Goal: Information Seeking & Learning: Learn about a topic

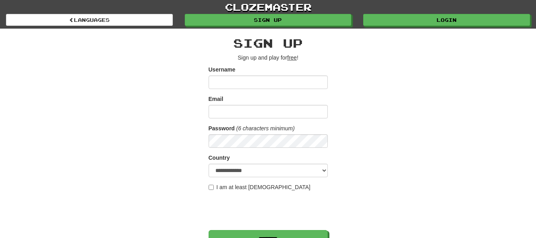
click at [408, 26] on div "clozemaster Languages Sign up Login Languages" at bounding box center [268, 14] width 524 height 29
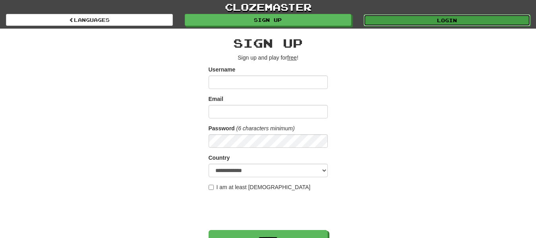
click at [411, 23] on link "Login" at bounding box center [447, 20] width 167 height 12
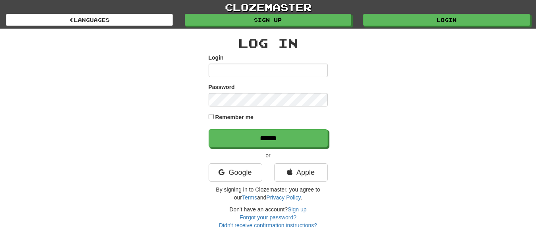
click at [267, 67] on input "Login" at bounding box center [268, 71] width 119 height 14
type input "**********"
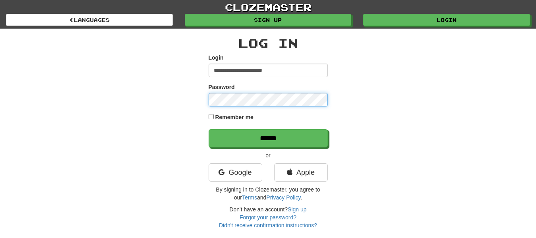
click at [209, 129] on input "******" at bounding box center [268, 138] width 119 height 18
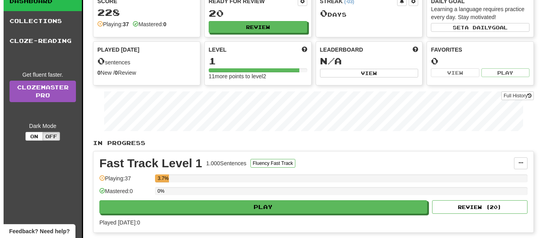
scroll to position [80, 0]
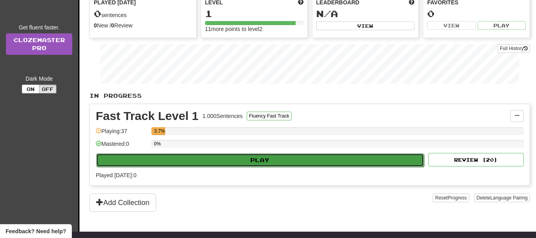
click at [307, 161] on button "Play" at bounding box center [260, 160] width 328 height 14
select select "**"
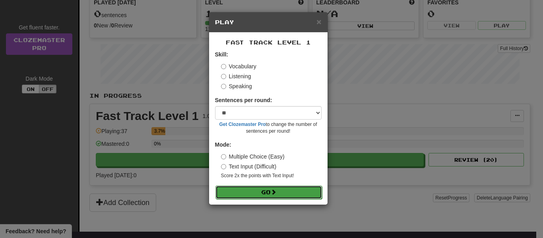
click at [280, 193] on button "Go" at bounding box center [268, 193] width 107 height 14
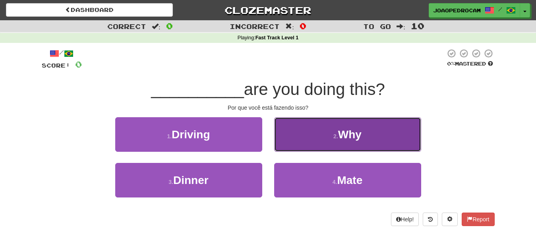
click at [339, 123] on button "2 . Why" at bounding box center [347, 134] width 147 height 35
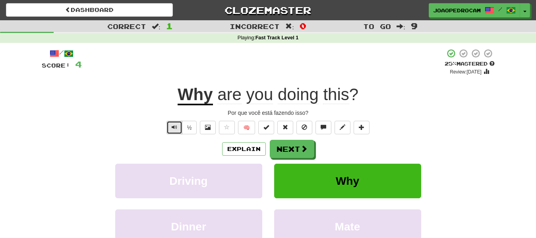
click at [170, 126] on button "Text-to-speech controls" at bounding box center [175, 128] width 16 height 14
click at [228, 96] on span "are" at bounding box center [229, 94] width 24 height 19
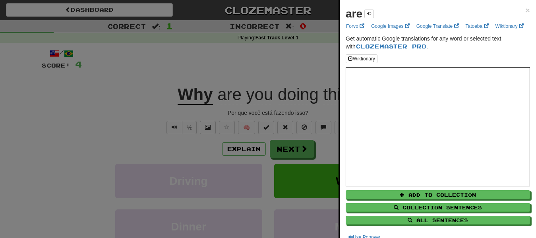
click at [249, 70] on div at bounding box center [268, 119] width 536 height 238
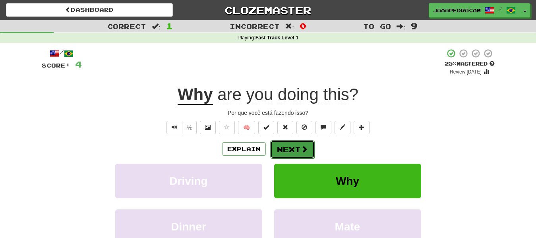
click at [308, 148] on button "Next" at bounding box center [292, 149] width 45 height 18
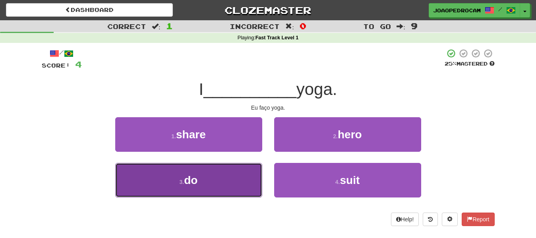
click at [230, 182] on button "3 . do" at bounding box center [188, 180] width 147 height 35
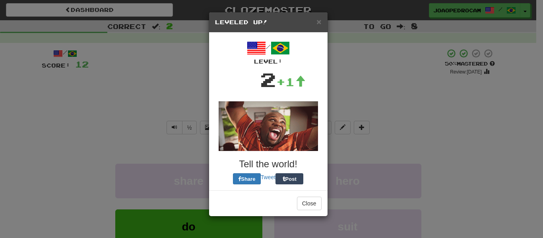
click at [391, 114] on div "× Leveled Up! / Level: 2 +1 Tell the world! Share Tweet Post Close" at bounding box center [271, 119] width 543 height 238
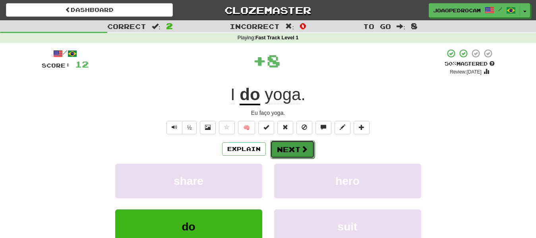
click at [298, 148] on button "Next" at bounding box center [292, 149] width 45 height 18
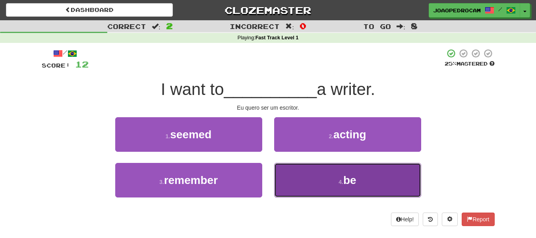
click at [329, 179] on button "4 . be" at bounding box center [347, 180] width 147 height 35
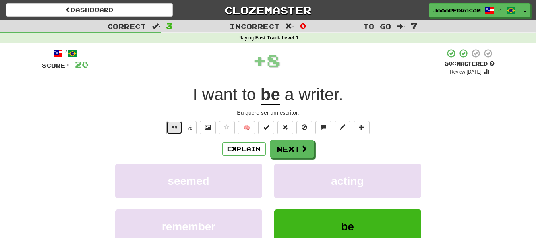
click at [173, 125] on span "Text-to-speech controls" at bounding box center [175, 127] width 6 height 6
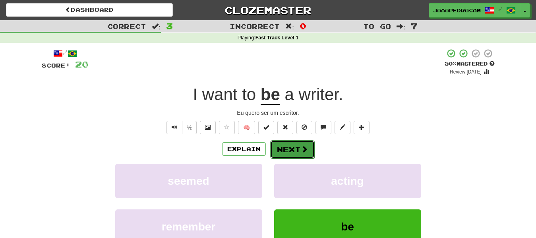
click at [295, 147] on button "Next" at bounding box center [292, 149] width 45 height 18
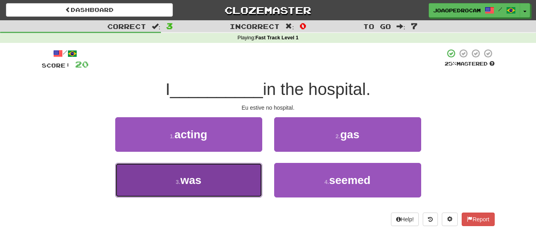
click at [219, 179] on button "3 . was" at bounding box center [188, 180] width 147 height 35
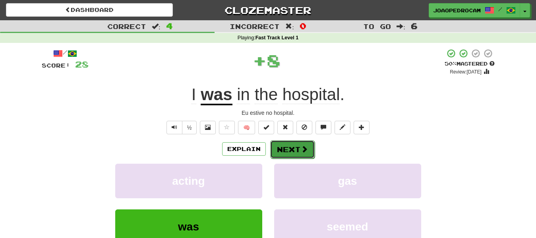
click at [301, 153] on span at bounding box center [304, 148] width 7 height 7
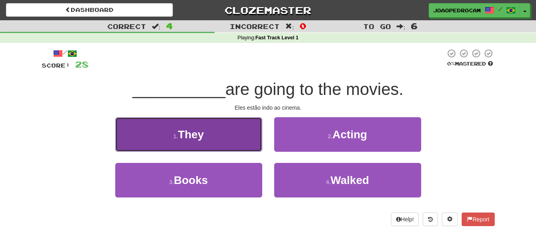
click at [217, 136] on button "1 . They" at bounding box center [188, 134] width 147 height 35
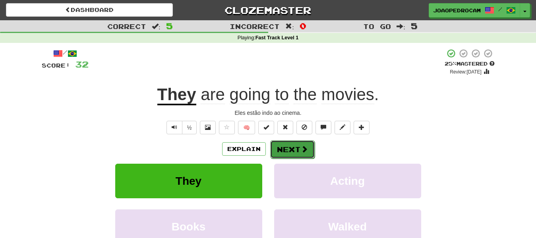
click at [299, 152] on button "Next" at bounding box center [292, 149] width 45 height 18
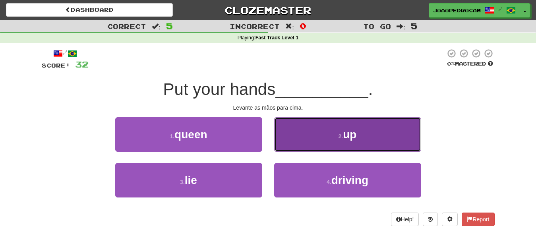
click at [331, 135] on button "2 . up" at bounding box center [347, 134] width 147 height 35
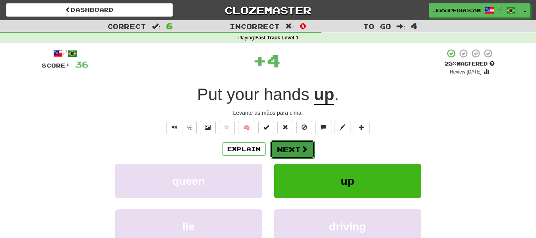
click at [293, 150] on button "Next" at bounding box center [292, 149] width 45 height 18
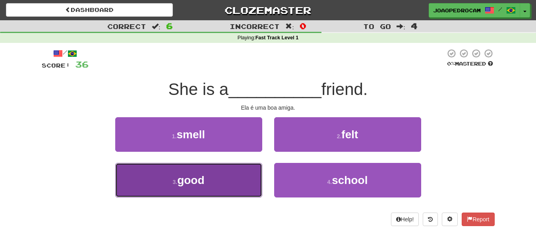
click at [228, 177] on button "3 . good" at bounding box center [188, 180] width 147 height 35
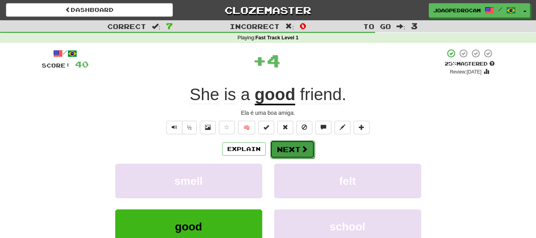
click at [295, 153] on button "Next" at bounding box center [292, 149] width 45 height 18
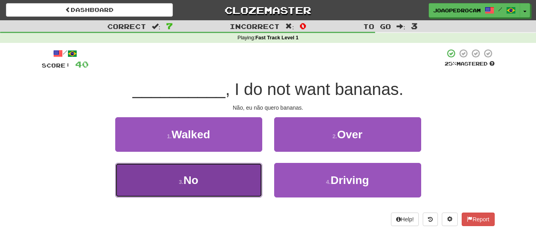
click at [217, 188] on button "3 . No" at bounding box center [188, 180] width 147 height 35
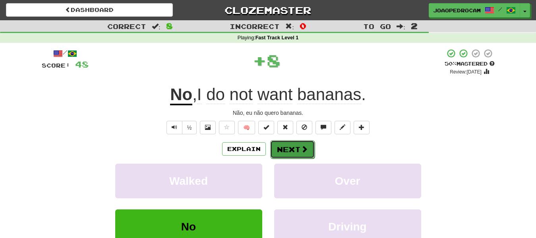
click at [299, 152] on button "Next" at bounding box center [292, 149] width 45 height 18
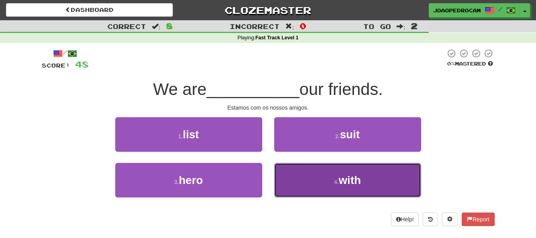
click at [332, 188] on button "4 . with" at bounding box center [347, 180] width 147 height 35
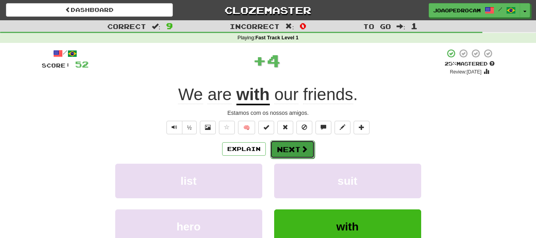
click at [298, 151] on button "Next" at bounding box center [292, 149] width 45 height 18
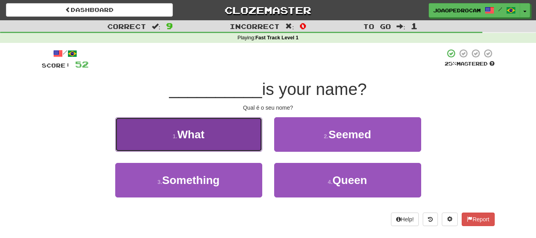
click at [217, 144] on button "1 . What" at bounding box center [188, 134] width 147 height 35
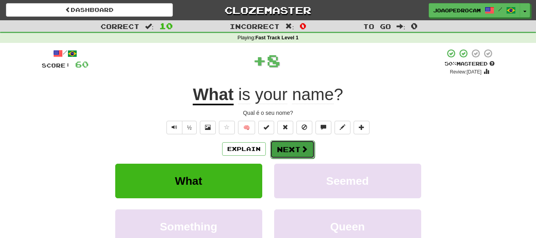
click at [293, 148] on button "Next" at bounding box center [292, 149] width 45 height 18
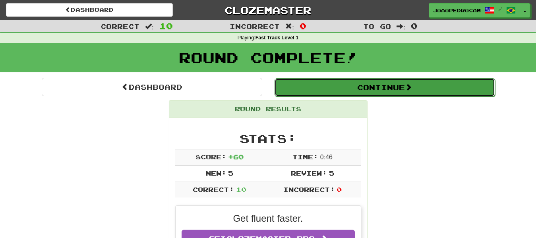
click at [410, 94] on button "Continue" at bounding box center [385, 87] width 221 height 18
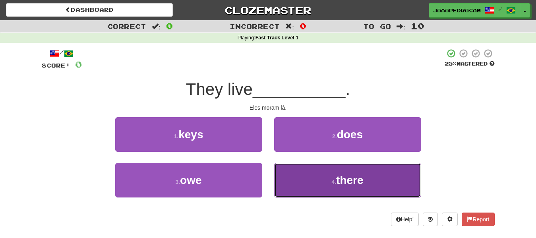
click at [338, 176] on span "there" at bounding box center [349, 180] width 27 height 12
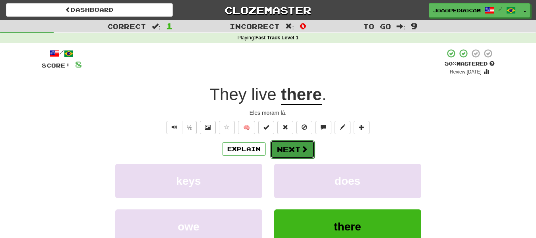
click at [294, 149] on button "Next" at bounding box center [292, 149] width 45 height 18
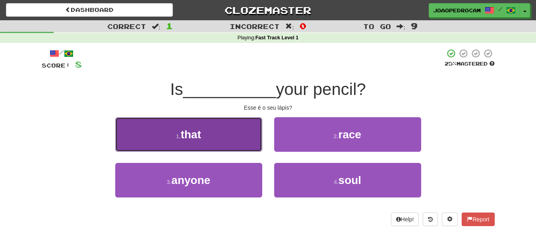
click at [206, 130] on button "1 . that" at bounding box center [188, 134] width 147 height 35
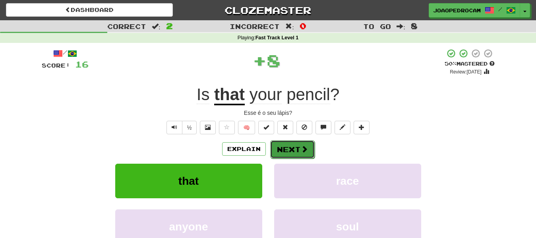
click at [293, 150] on button "Next" at bounding box center [292, 149] width 45 height 18
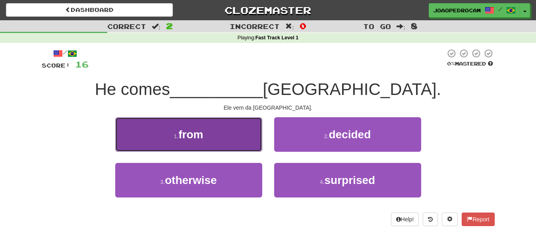
click at [225, 132] on button "1 . from" at bounding box center [188, 134] width 147 height 35
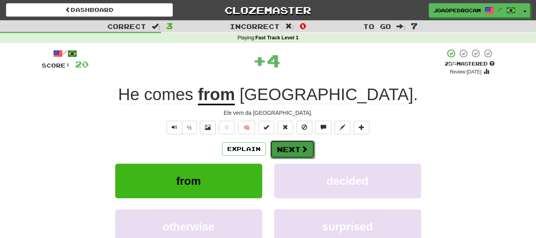
click at [293, 149] on button "Next" at bounding box center [292, 149] width 45 height 18
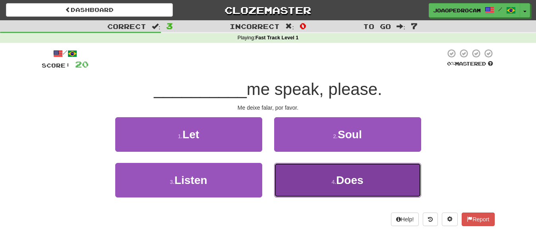
click at [312, 171] on button "4 . Does" at bounding box center [347, 180] width 147 height 35
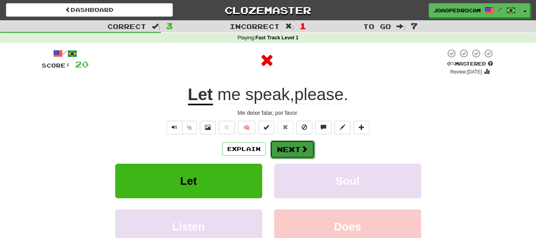
click at [293, 151] on button "Next" at bounding box center [292, 149] width 45 height 18
